Goal: Check status: Check status

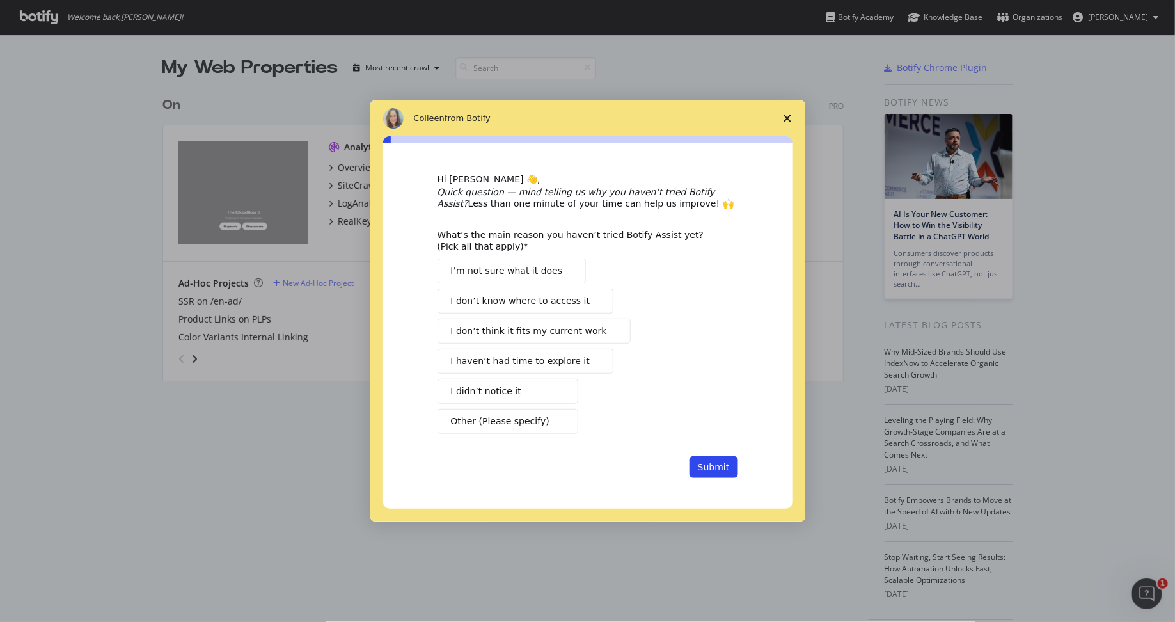
click at [788, 120] on polygon "Close survey" at bounding box center [787, 118] width 8 height 8
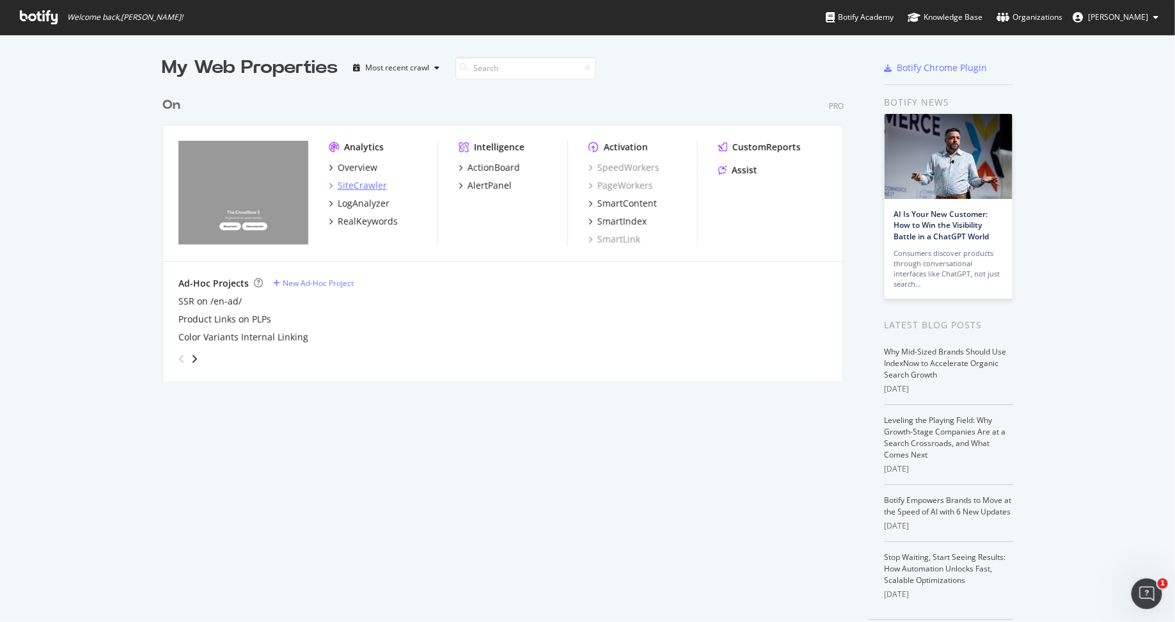
click at [374, 181] on div "SiteCrawler" at bounding box center [362, 185] width 49 height 13
